Goal: Browse casually

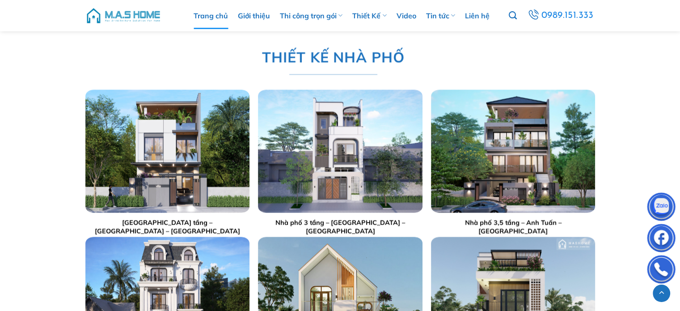
scroll to position [1666, 0]
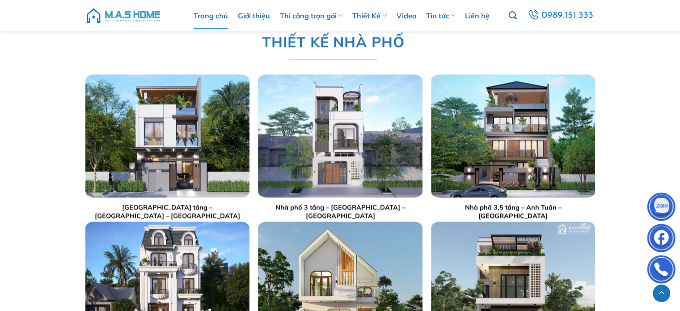
click at [177, 137] on img "Nhà phố 2,5 tầng - Anh Hoạch - Sóc Sơn" at bounding box center [167, 135] width 164 height 123
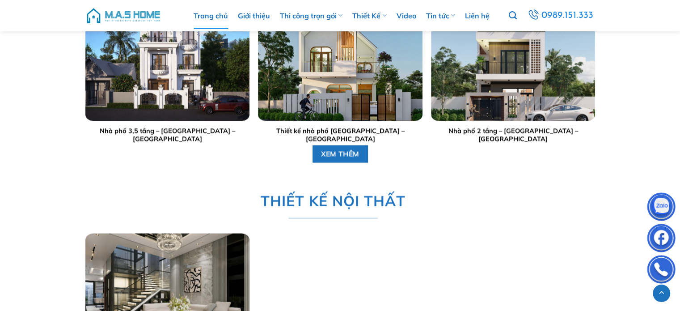
scroll to position [1751, 0]
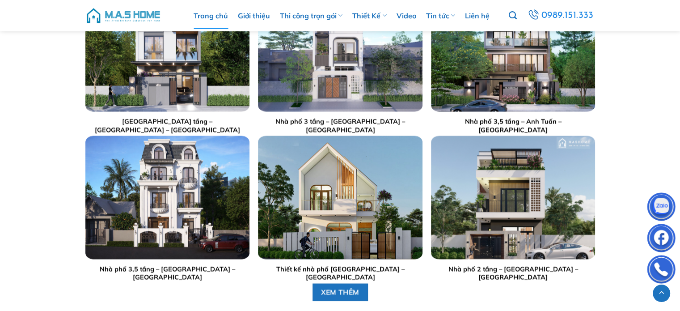
click at [493, 176] on img "Nhà phố 2 tầng - Anh Dũng - Đông Anh" at bounding box center [513, 197] width 164 height 123
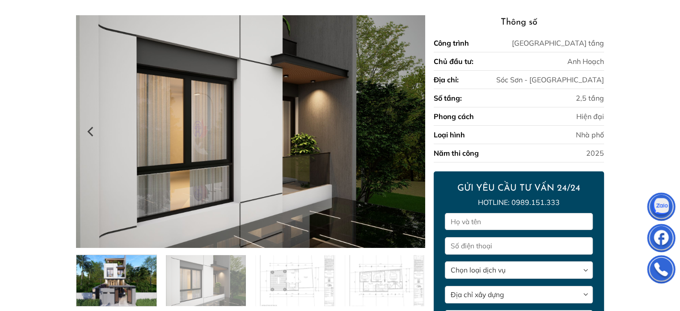
scroll to position [89, 0]
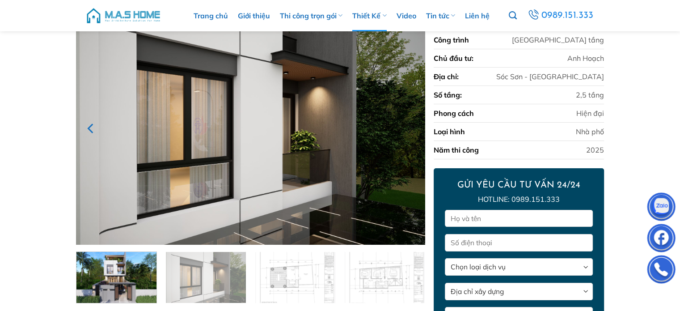
click at [93, 131] on icon "Previous" at bounding box center [91, 128] width 16 height 16
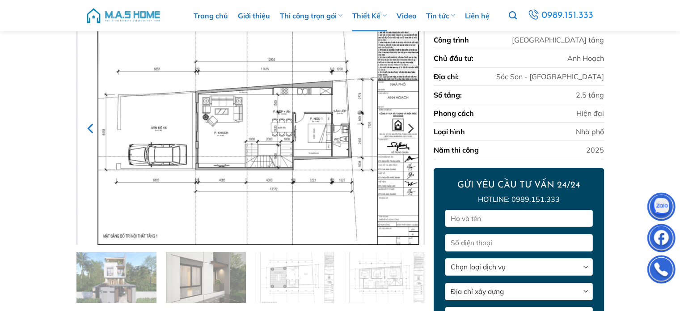
click at [92, 128] on icon "Previous" at bounding box center [91, 128] width 16 height 16
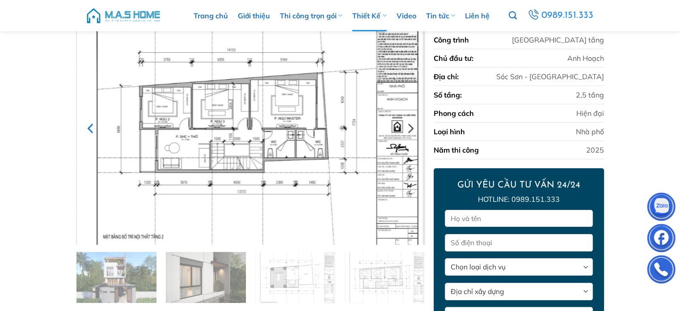
click at [93, 136] on icon "Previous" at bounding box center [91, 128] width 16 height 16
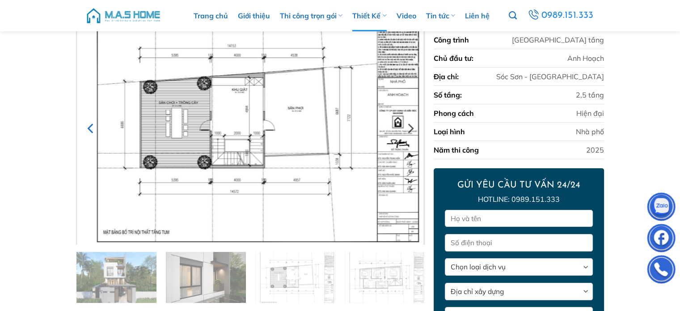
click at [88, 128] on icon "Previous" at bounding box center [90, 128] width 6 height 10
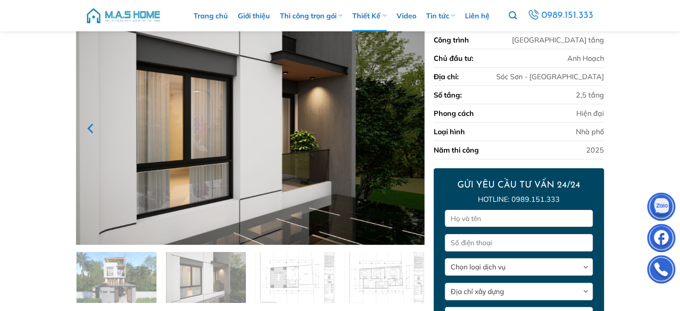
click at [88, 128] on icon "Previous" at bounding box center [90, 128] width 6 height 10
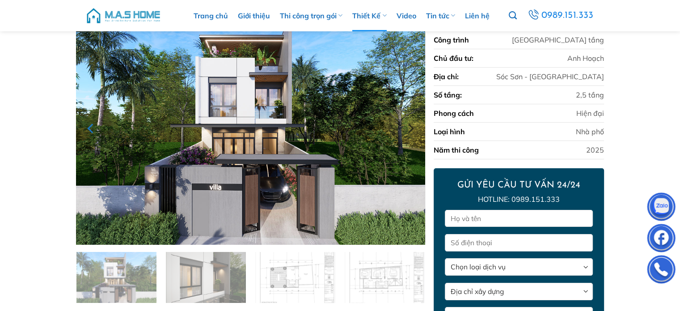
click at [88, 127] on icon "Previous" at bounding box center [91, 128] width 16 height 16
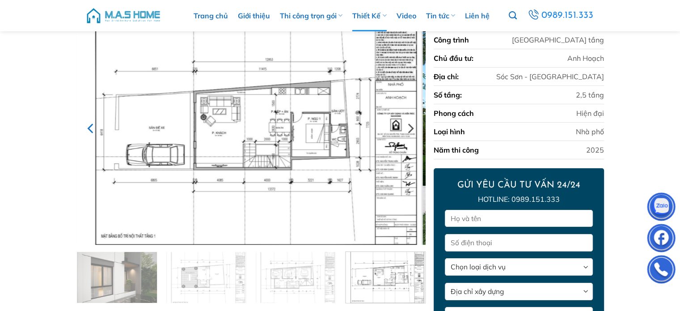
click at [87, 127] on icon "Previous" at bounding box center [91, 128] width 16 height 16
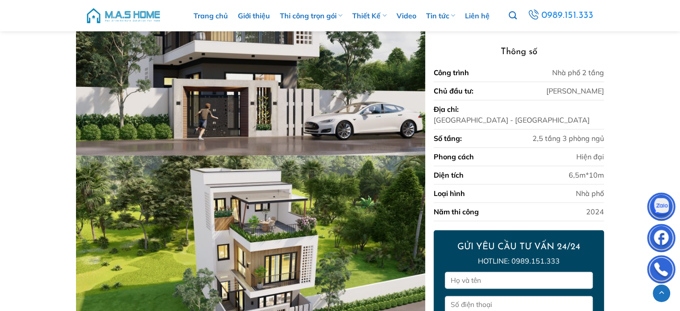
scroll to position [1223, 0]
